Goal: Task Accomplishment & Management: Complete application form

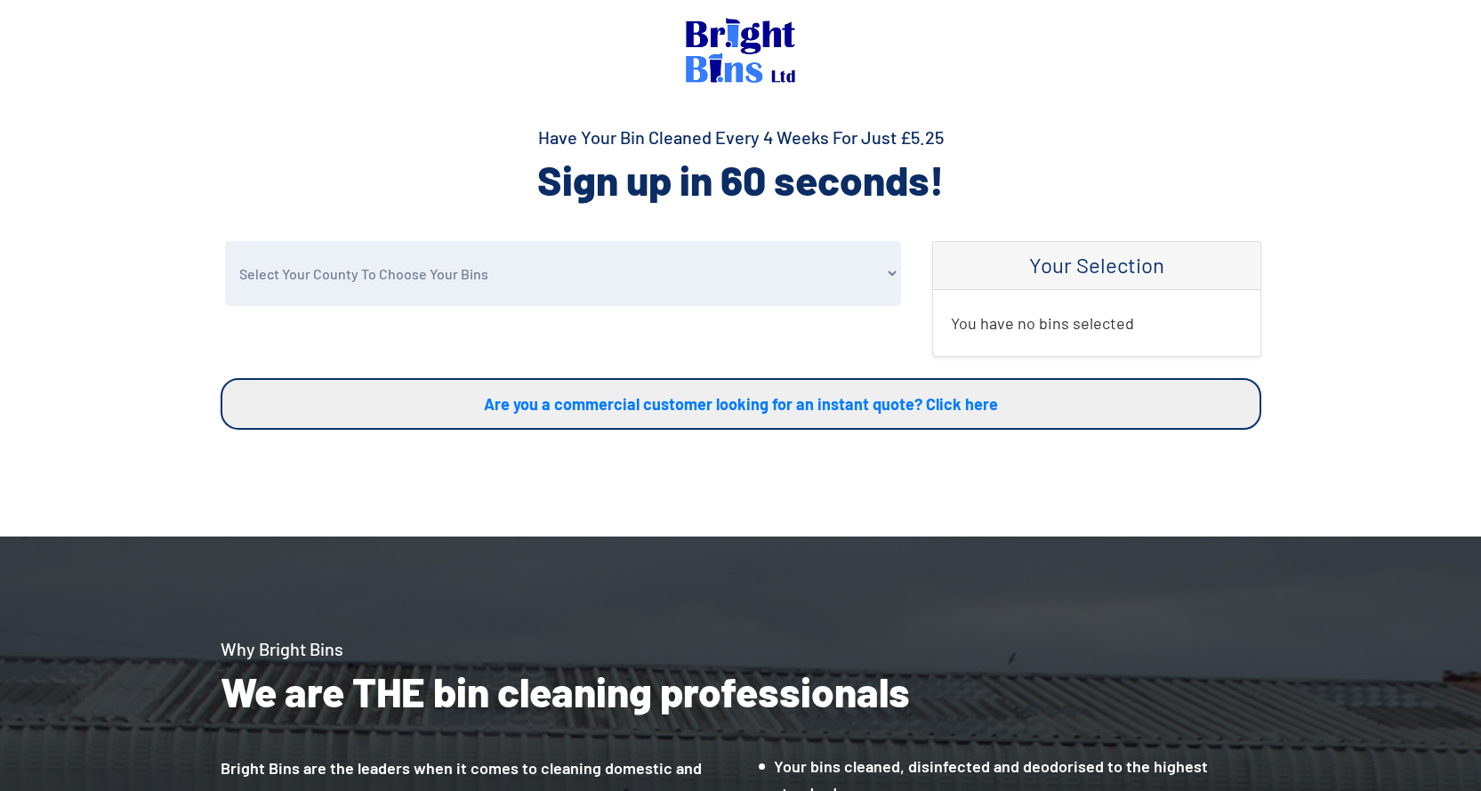
click at [451, 287] on select "Select Your County To Choose Your Bins [GEOGRAPHIC_DATA] [GEOGRAPHIC_DATA] [GEO…" at bounding box center [563, 273] width 676 height 65
select select "Conwy"
click at [225, 241] on select "Select Your County To Choose Your Bins [GEOGRAPHIC_DATA] [GEOGRAPHIC_DATA] [GEO…" at bounding box center [563, 273] width 676 height 65
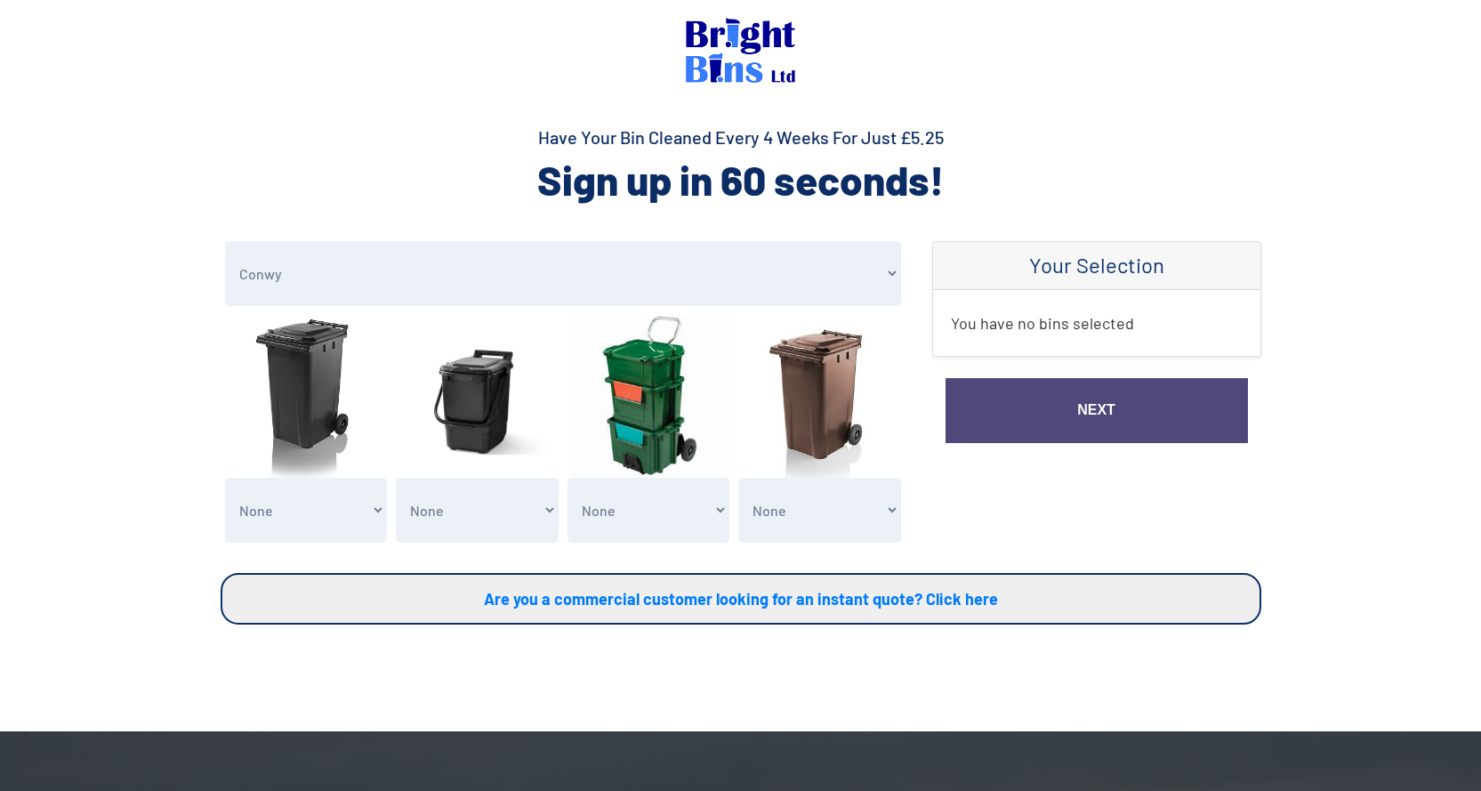
click at [293, 513] on select "None General Waste Bin - X1 (£5.25) General Waste Bin - X2 (£10.50) General Was…" at bounding box center [306, 510] width 163 height 65
select select "1"
click at [225, 478] on select "None General Waste Bin - X1 (£5.25) General Waste Bin - X2 (£10.50) General Was…" at bounding box center [306, 510] width 163 height 65
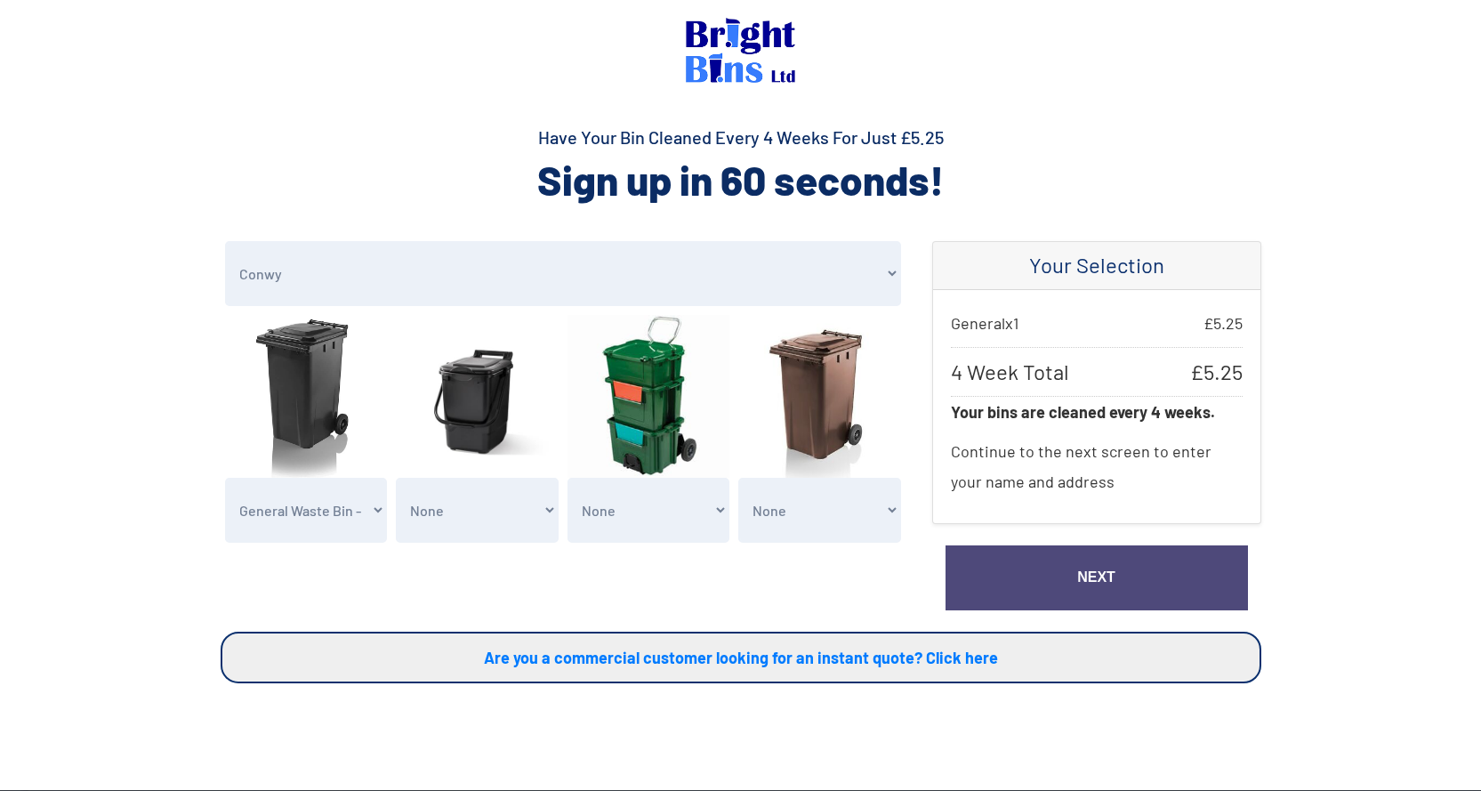
click at [1041, 573] on link "Next" at bounding box center [1097, 577] width 303 height 65
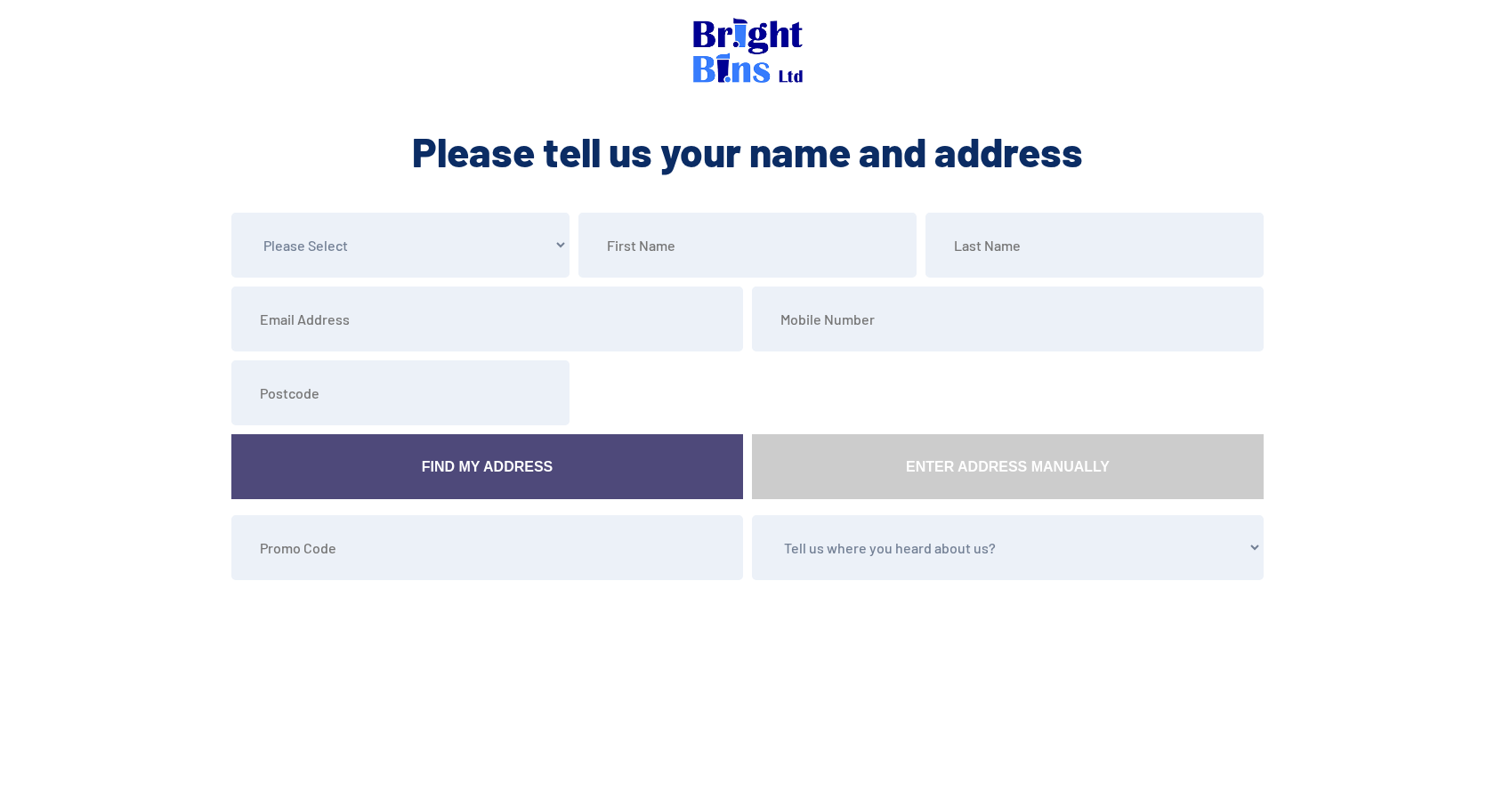
click at [463, 247] on select "Please Select Mr Mrs Miss Ms Dr Other" at bounding box center [400, 245] width 338 height 65
select select "Miss"
click at [231, 213] on select "Please Select Mr Mrs Miss Ms Dr Other" at bounding box center [400, 245] width 338 height 65
click at [643, 242] on input "text" at bounding box center [747, 245] width 338 height 65
type input "Gillian"
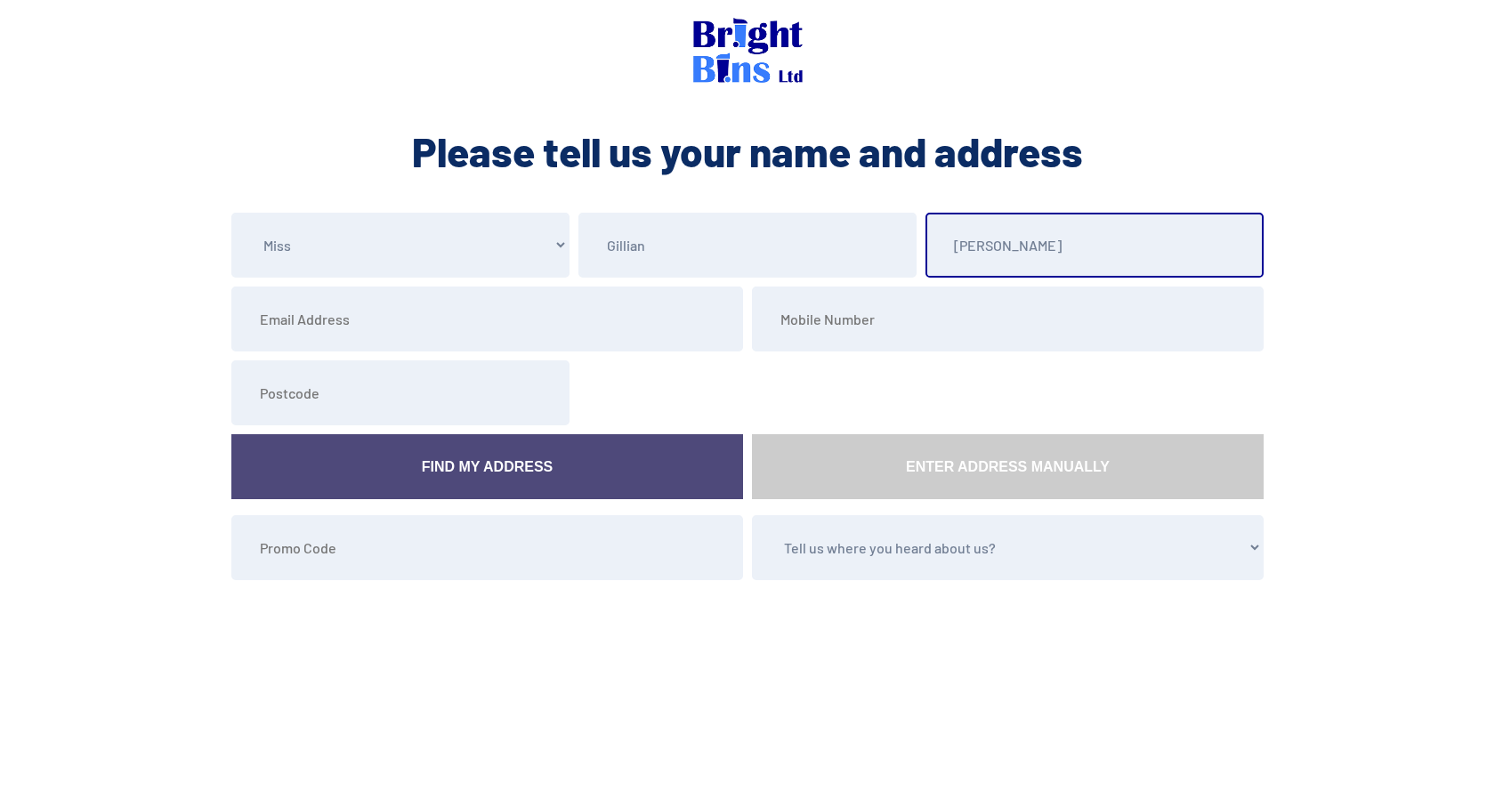
type input "Taylor"
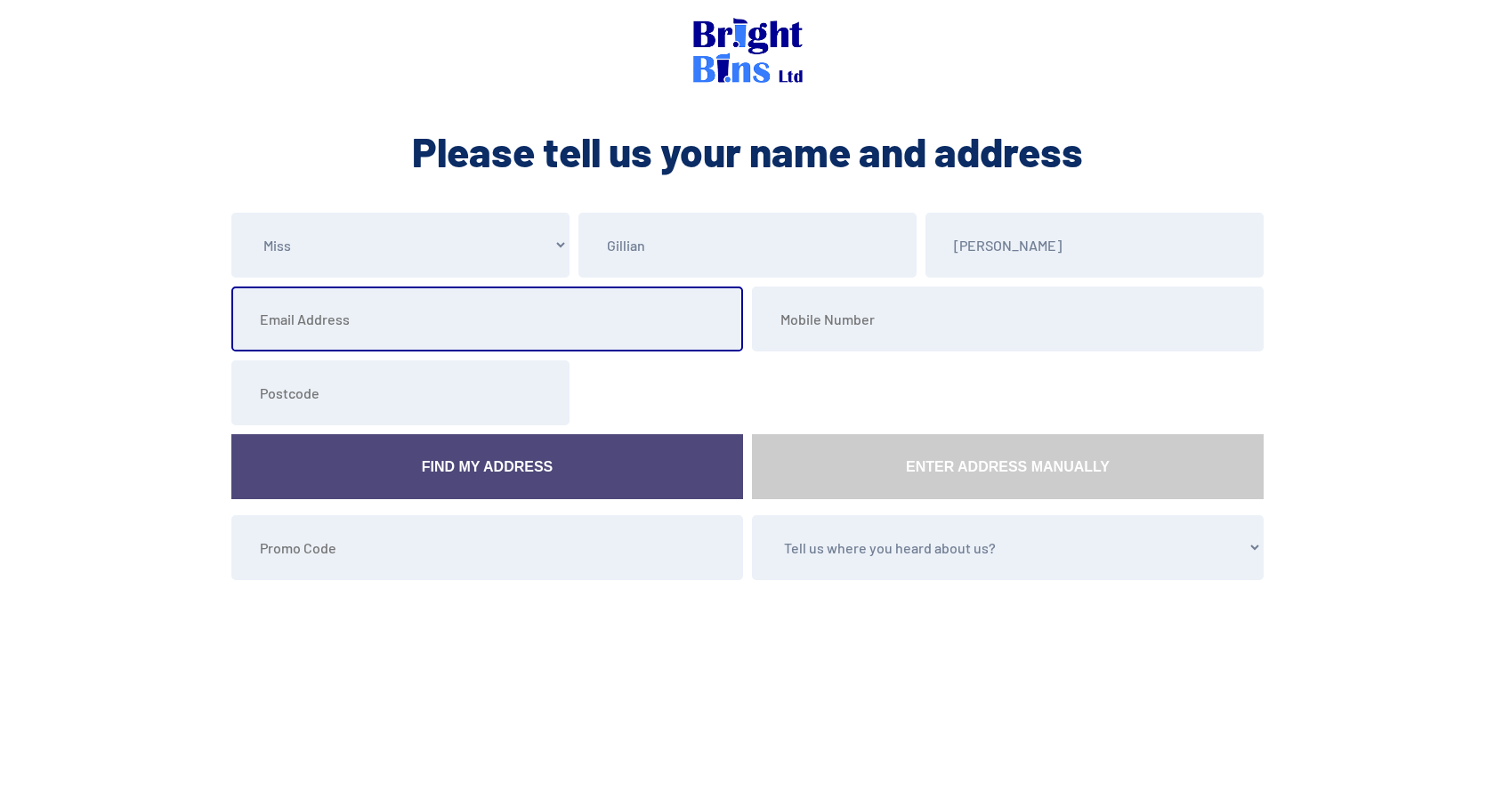
click at [309, 316] on input "email" at bounding box center [487, 319] width 512 height 65
type input "gilliantaylor84@aol.com"
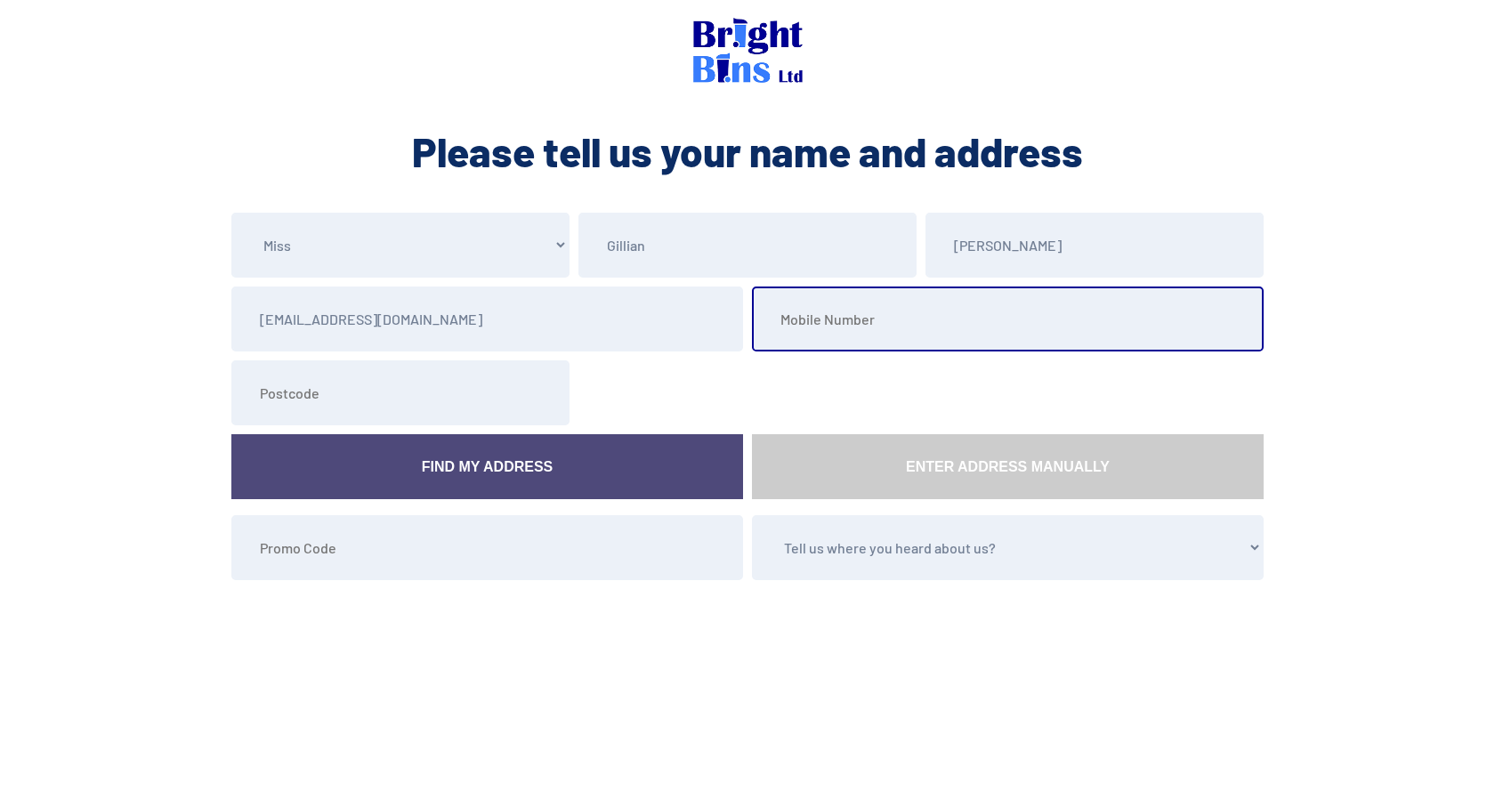
click at [830, 309] on input "tel" at bounding box center [1008, 319] width 512 height 65
type input "07765968904"
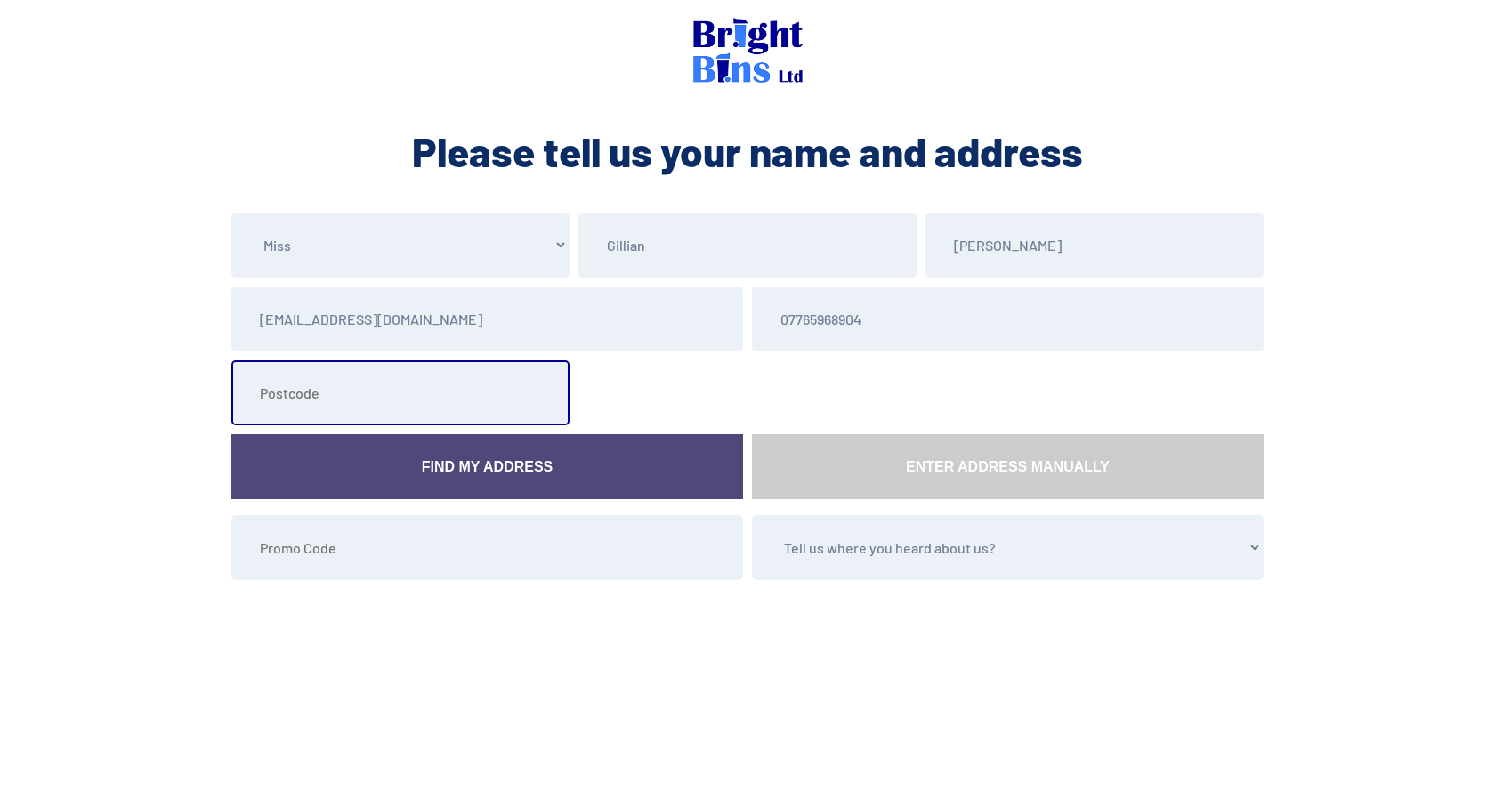
click at [298, 410] on input "text" at bounding box center [400, 392] width 338 height 65
type input "LL29 8RD"
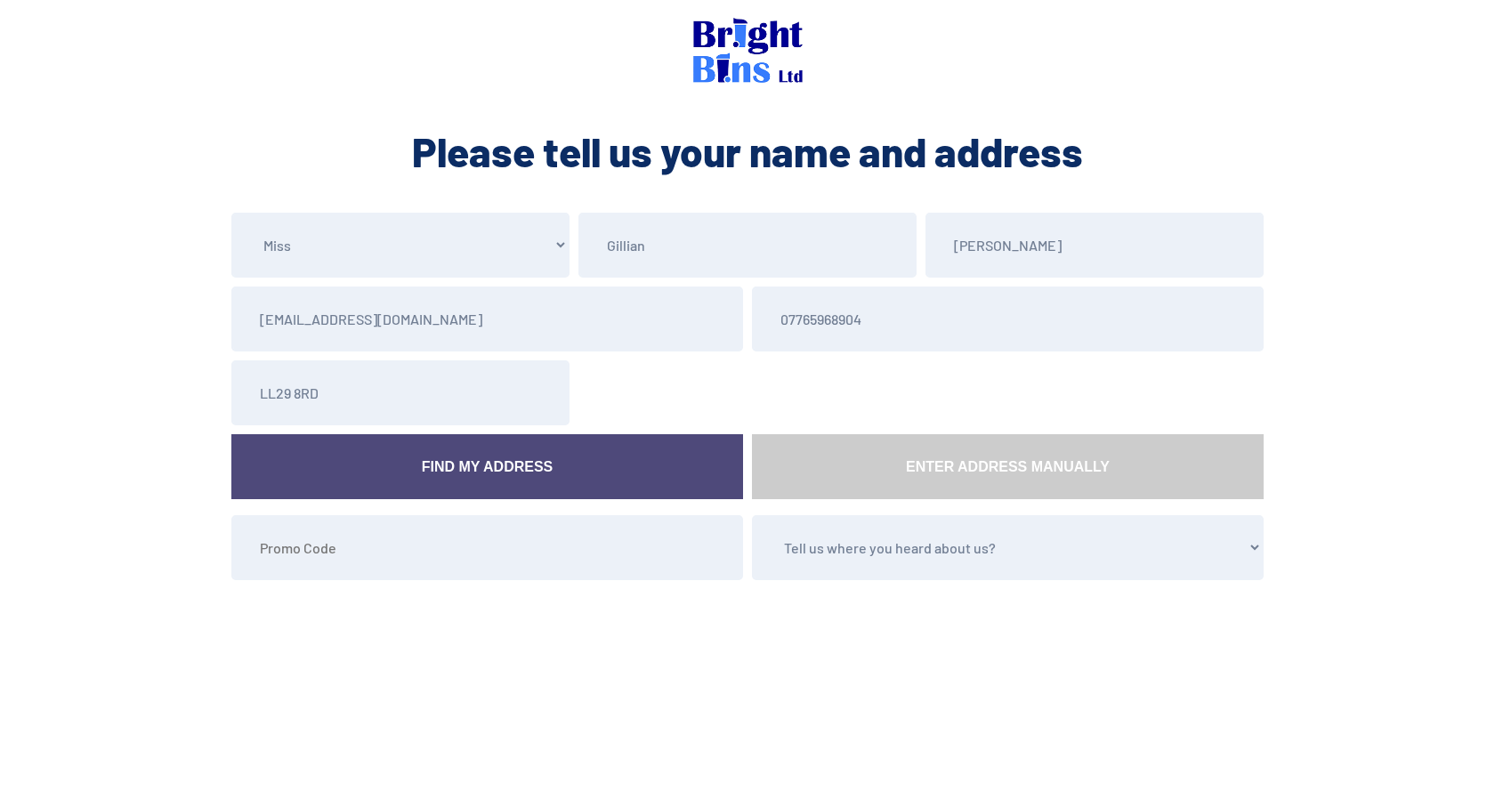
click at [453, 470] on link "Find My Address" at bounding box center [487, 466] width 512 height 65
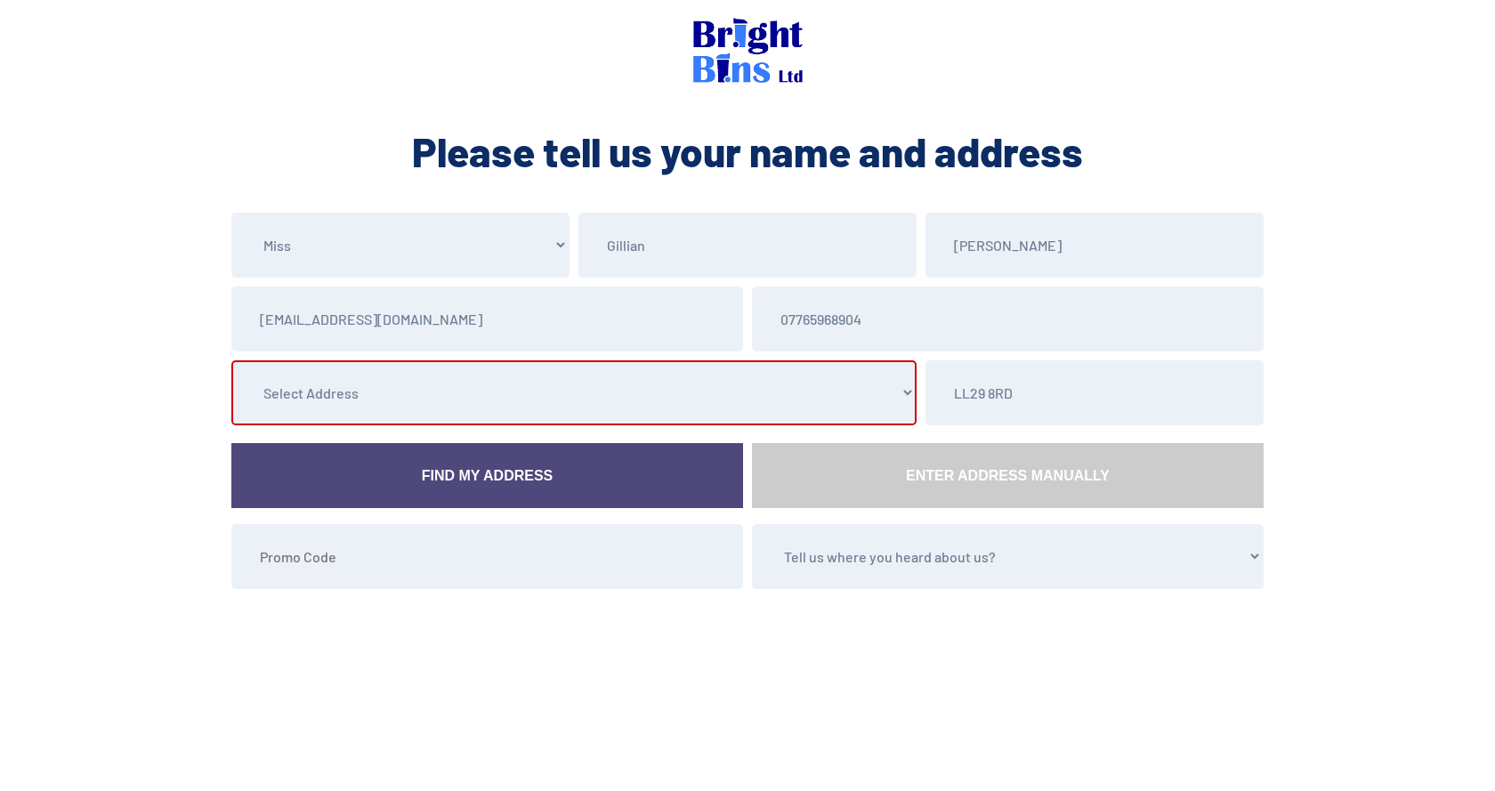
click at [497, 403] on select "Select Address 33 Severn Road, , , , , Colwyn Bay, Conwy 35 Severn Road, , , , …" at bounding box center [573, 392] width 685 height 65
select select "Conwy"
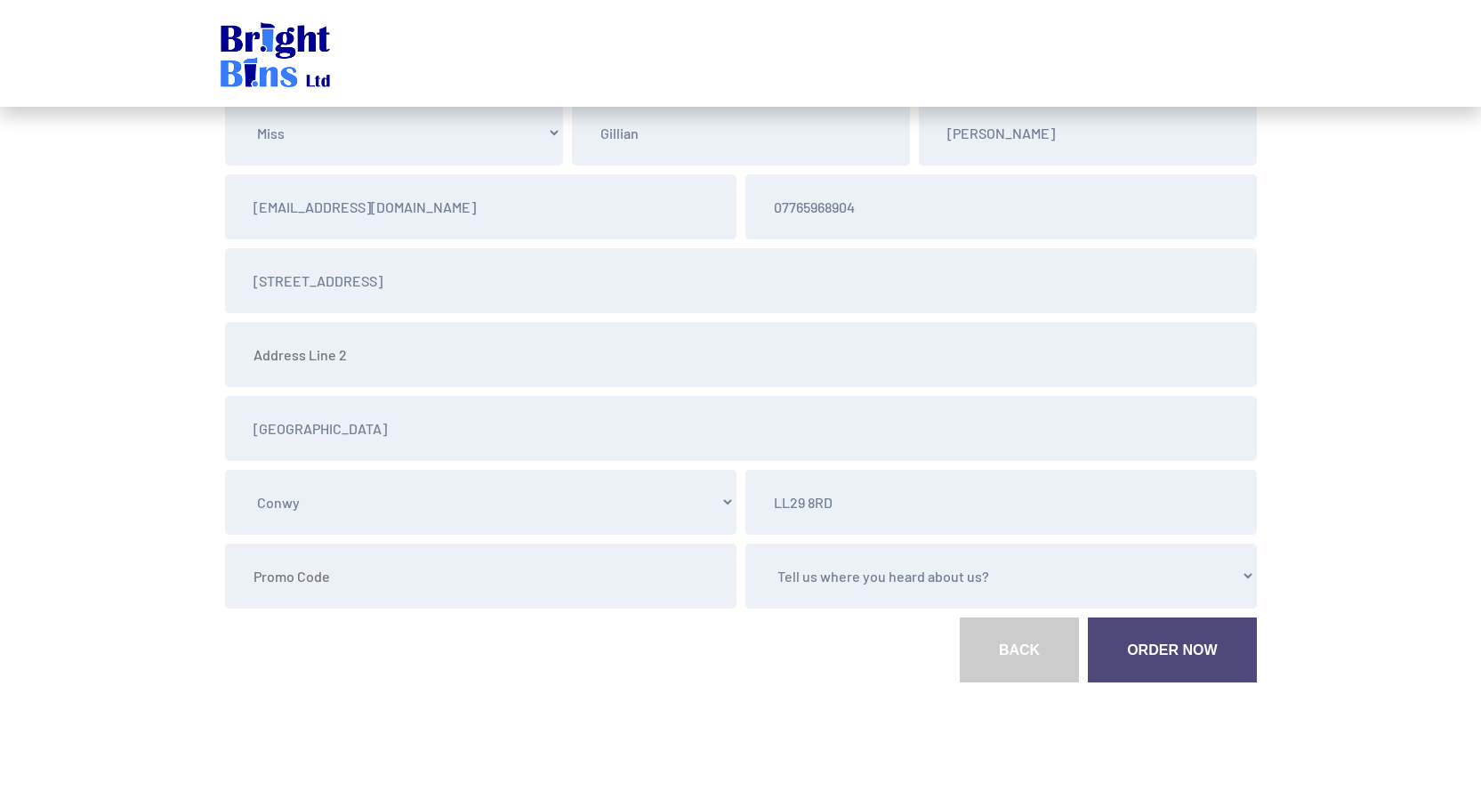
scroll to position [139, 0]
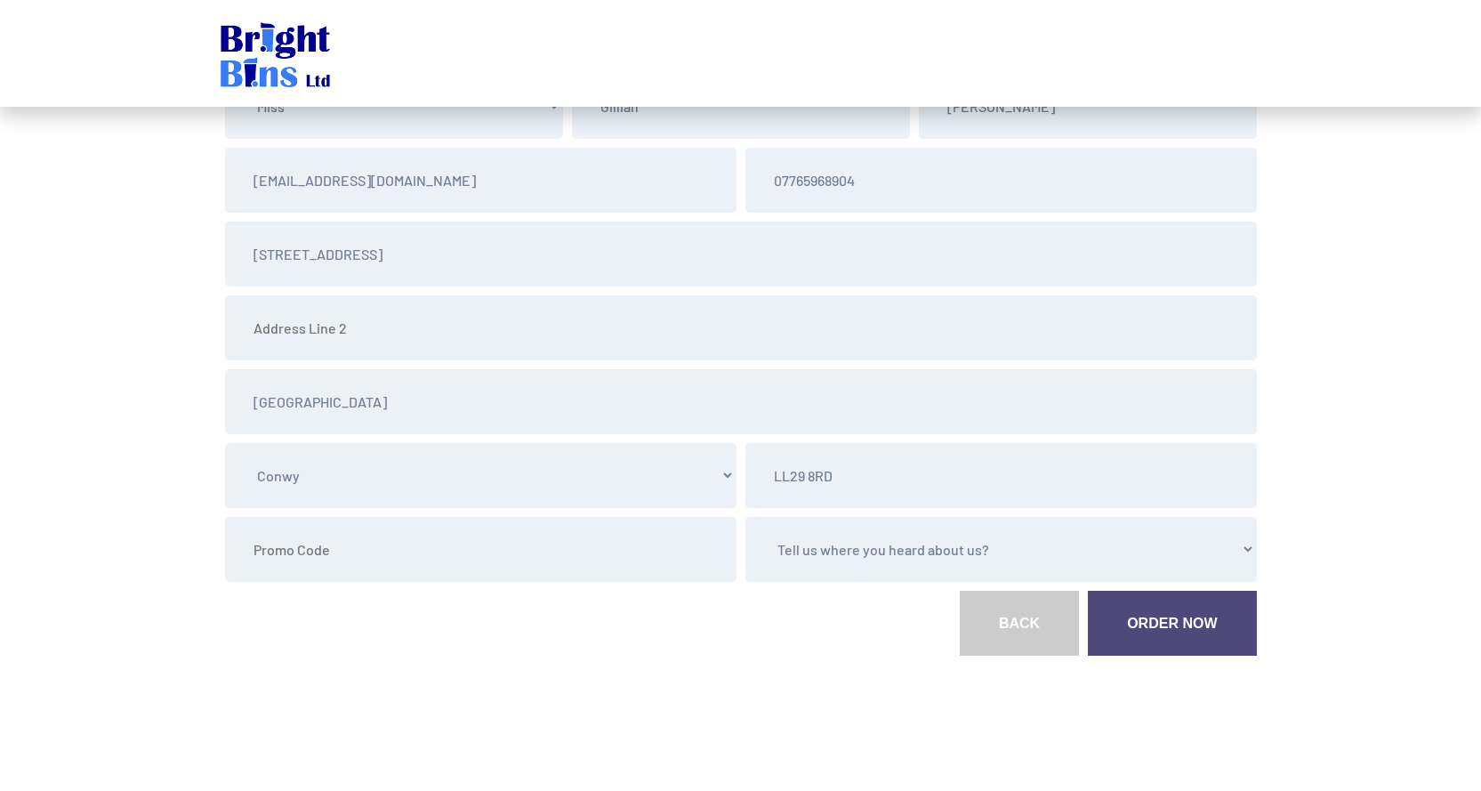
click at [868, 550] on select "Tell us where you heard about us? Word of Mouth Leaflet Sticker On Bin Spoke To…" at bounding box center [1002, 549] width 512 height 65
select select "Spoke To Driver"
click at [746, 517] on select "Tell us where you heard about us? Word of Mouth Leaflet Sticker On Bin Spoke To…" at bounding box center [1002, 549] width 512 height 65
click at [1177, 616] on link "Order Now" at bounding box center [1172, 623] width 168 height 65
